Goal: Entertainment & Leisure: Consume media (video, audio)

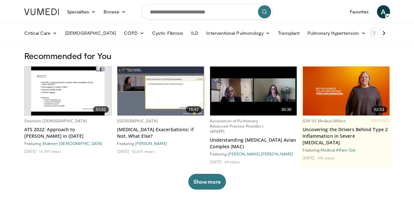
click at [369, 35] on link "Pulmonary Infection" at bounding box center [397, 33] width 57 height 13
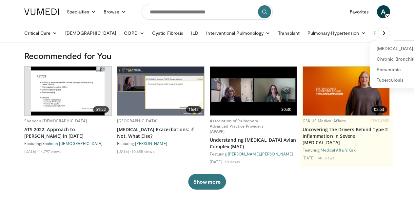
click at [387, 32] on icon at bounding box center [383, 33] width 7 height 7
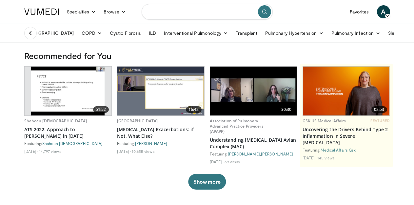
click at [198, 15] on input "Search topics, interventions" at bounding box center [206, 12] width 131 height 16
type input "**********"
click at [265, 16] on button "submit" at bounding box center [264, 11] width 13 height 13
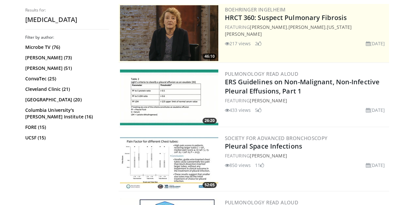
scroll to position [164, 0]
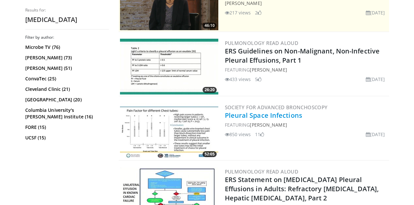
click at [253, 117] on link "Pleural Space Infections" at bounding box center [263, 115] width 77 height 9
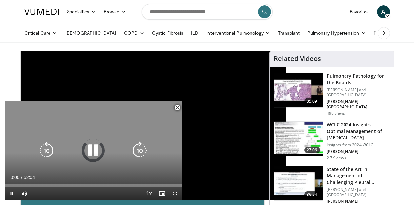
scroll to position [98, 0]
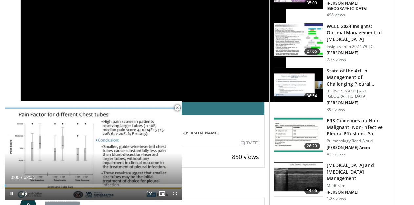
click at [179, 106] on span "Video Player" at bounding box center [177, 107] width 13 height 13
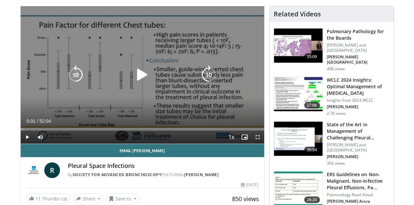
scroll to position [33, 0]
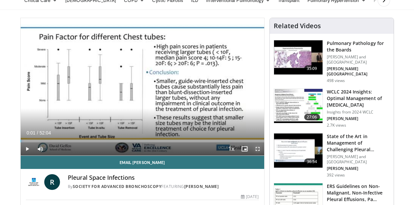
click at [263, 155] on span "Video Player" at bounding box center [257, 148] width 13 height 13
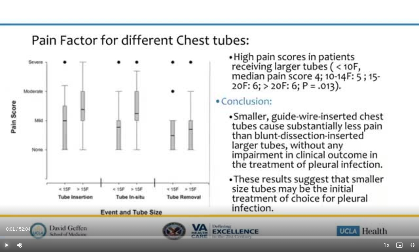
click at [7, 204] on span "Video Player" at bounding box center [6, 244] width 13 height 13
click at [40, 204] on div "56%" at bounding box center [37, 244] width 23 height 13
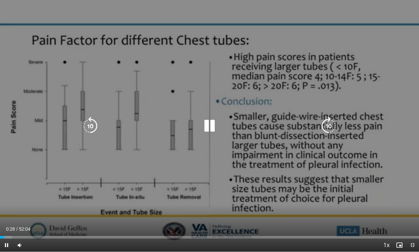
click at [214, 123] on icon "Video Player" at bounding box center [209, 126] width 18 height 18
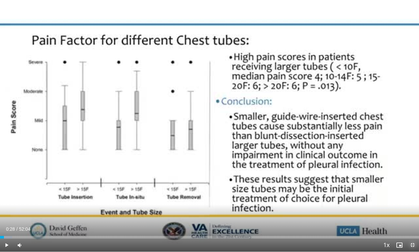
click at [413, 204] on span "Video Player" at bounding box center [412, 244] width 13 height 13
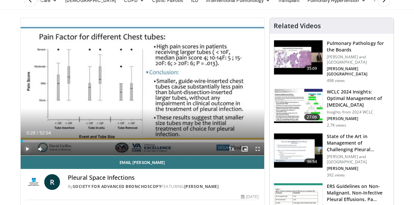
click at [21, 155] on span "Video Player" at bounding box center [27, 148] width 13 height 13
click at [263, 155] on span "Video Player" at bounding box center [257, 148] width 13 height 13
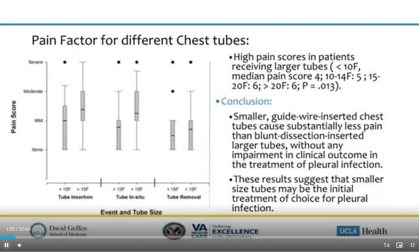
click at [4, 204] on span "Video Player" at bounding box center [6, 244] width 13 height 13
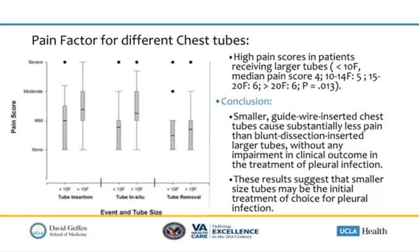
click at [4, 204] on video-js "**********" at bounding box center [209, 126] width 419 height 252
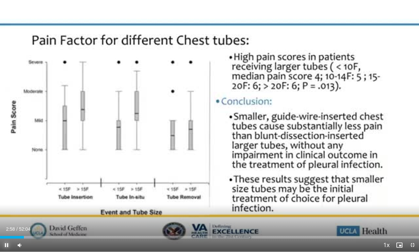
click at [7, 204] on span "Video Player" at bounding box center [6, 244] width 13 height 13
click at [9, 204] on span "Video Player" at bounding box center [6, 244] width 13 height 13
click at [3, 204] on span "Video Player" at bounding box center [6, 244] width 13 height 13
click at [6, 204] on span "Video Player" at bounding box center [6, 244] width 13 height 13
click at [5, 204] on span "Video Player" at bounding box center [6, 244] width 13 height 13
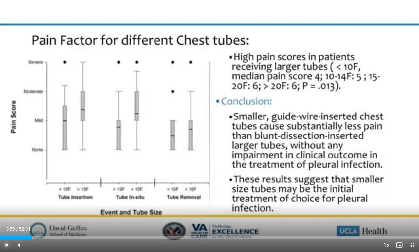
click at [0, 204] on button "Play" at bounding box center [6, 244] width 13 height 13
click at [8, 204] on span "Video Player" at bounding box center [6, 244] width 13 height 13
click at [0, 204] on button "Play" at bounding box center [6, 244] width 13 height 13
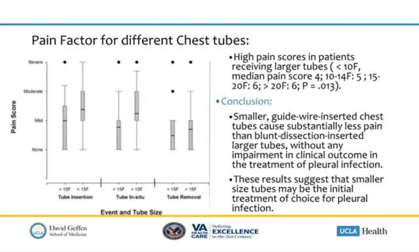
click at [8, 204] on div "10 seconds Tap to unmute" at bounding box center [209, 125] width 419 height 251
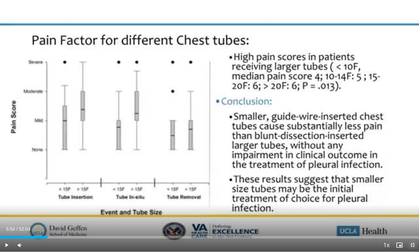
click at [413, 204] on span "Video Player" at bounding box center [412, 244] width 13 height 13
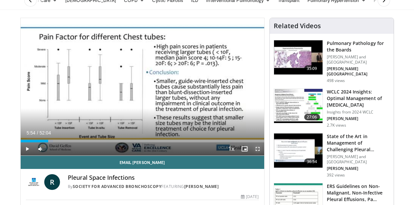
click at [263, 155] on span "Video Player" at bounding box center [257, 148] width 13 height 13
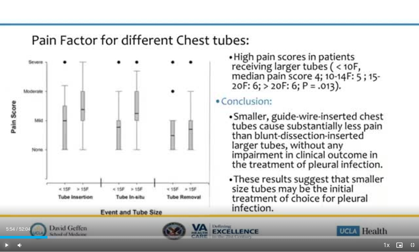
click at [4, 204] on span "Video Player" at bounding box center [6, 244] width 13 height 13
click at [6, 204] on span "Video Player" at bounding box center [6, 244] width 13 height 13
drag, startPoint x: 400, startPoint y: 240, endPoint x: 348, endPoint y: 169, distance: 87.0
click at [356, 174] on video-js "**********" at bounding box center [209, 126] width 419 height 252
